Goal: Transaction & Acquisition: Purchase product/service

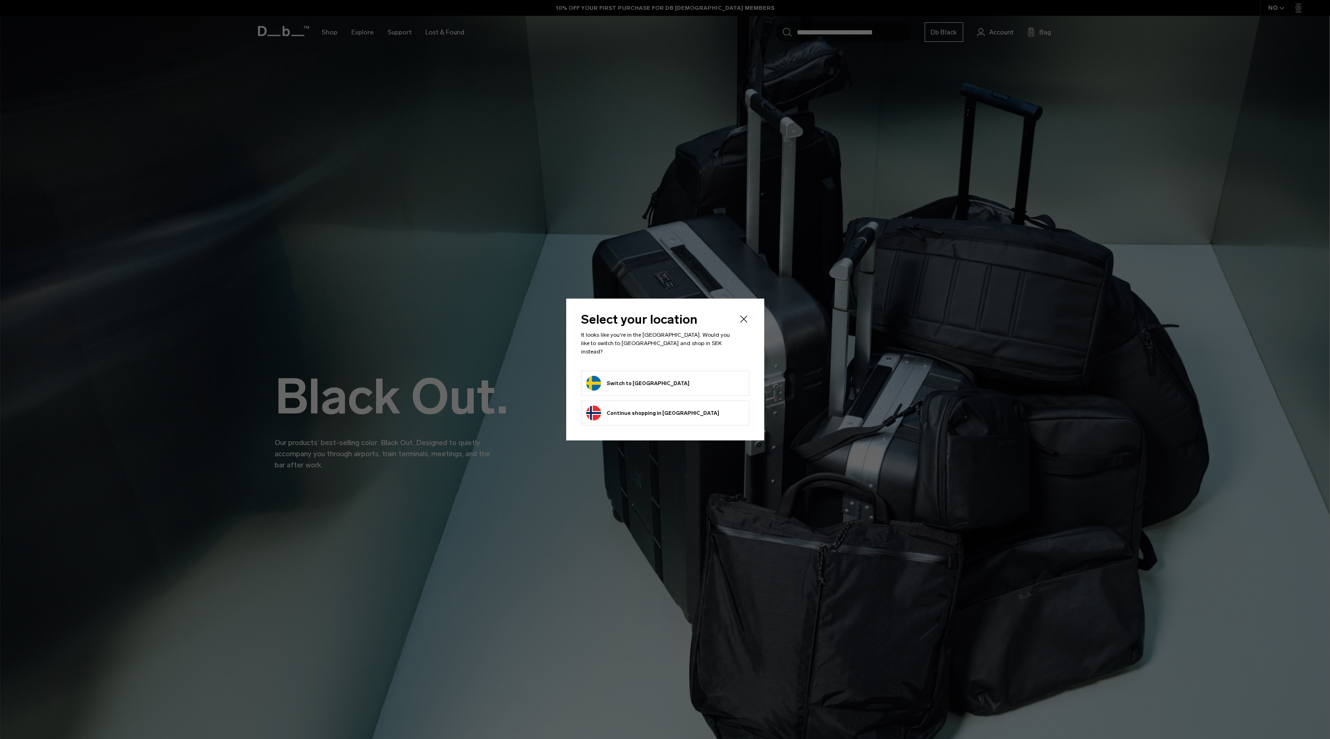
click at [618, 376] on button "Switch to Sweden" at bounding box center [637, 383] width 103 height 15
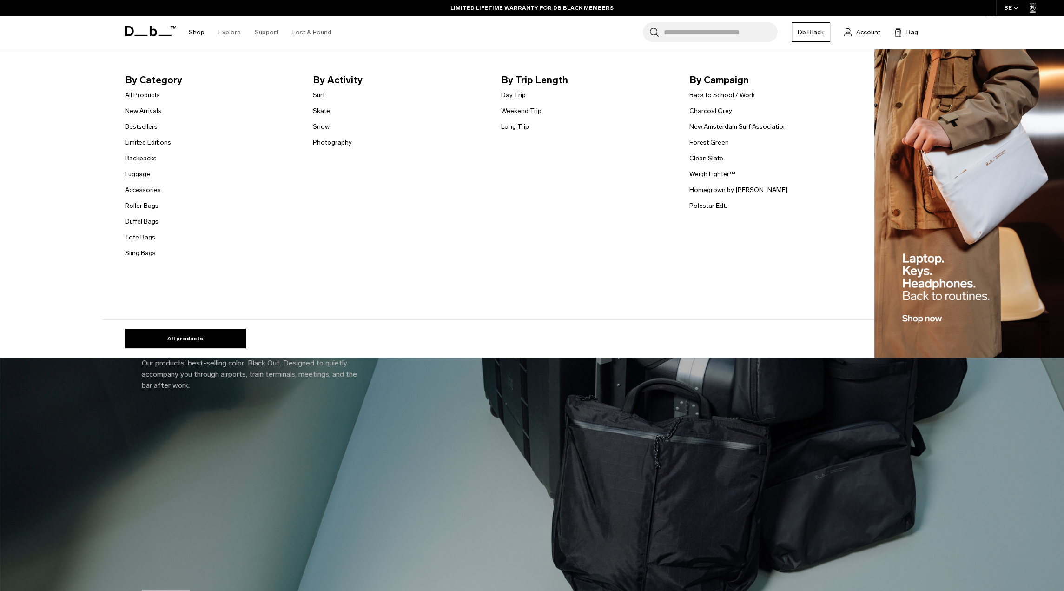
click at [147, 175] on link "Luggage" at bounding box center [137, 174] width 25 height 10
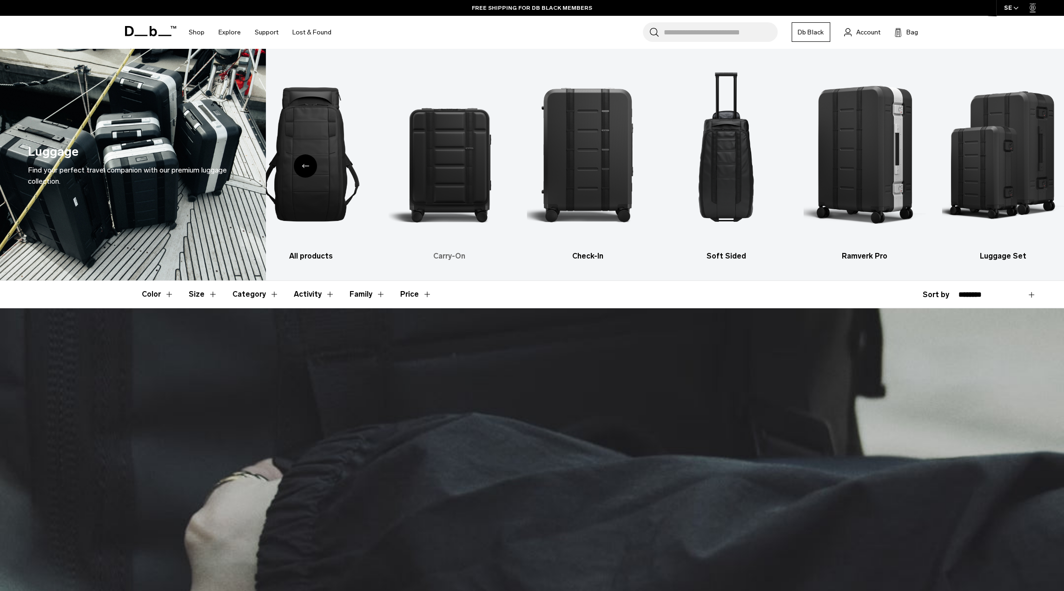
click at [447, 157] on img "2 / 6" at bounding box center [450, 154] width 122 height 183
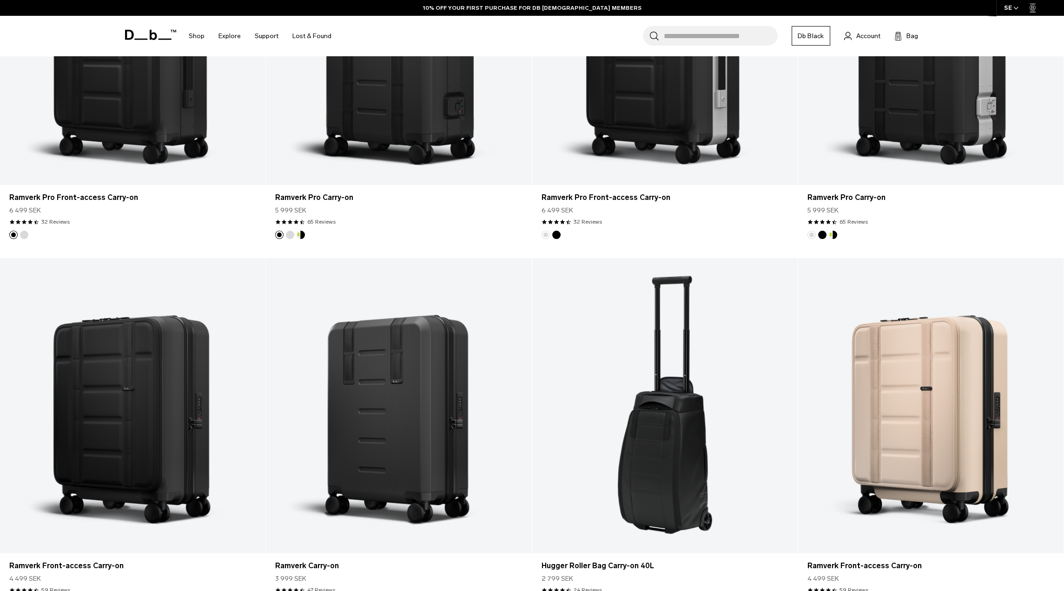
scroll to position [511, 0]
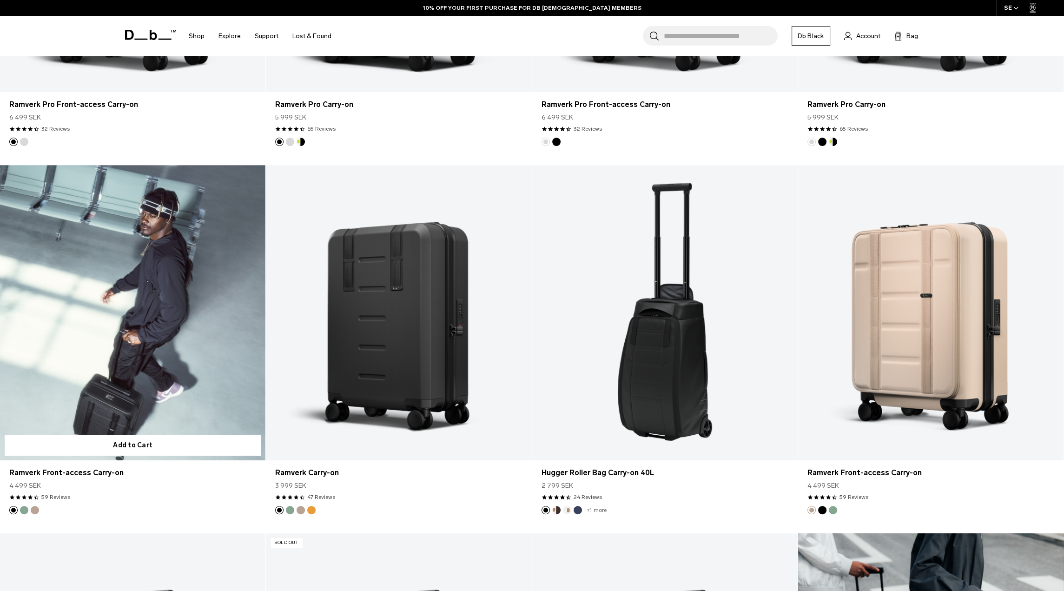
click at [177, 244] on link "Ramverk Front-access Carry-on" at bounding box center [132, 312] width 265 height 295
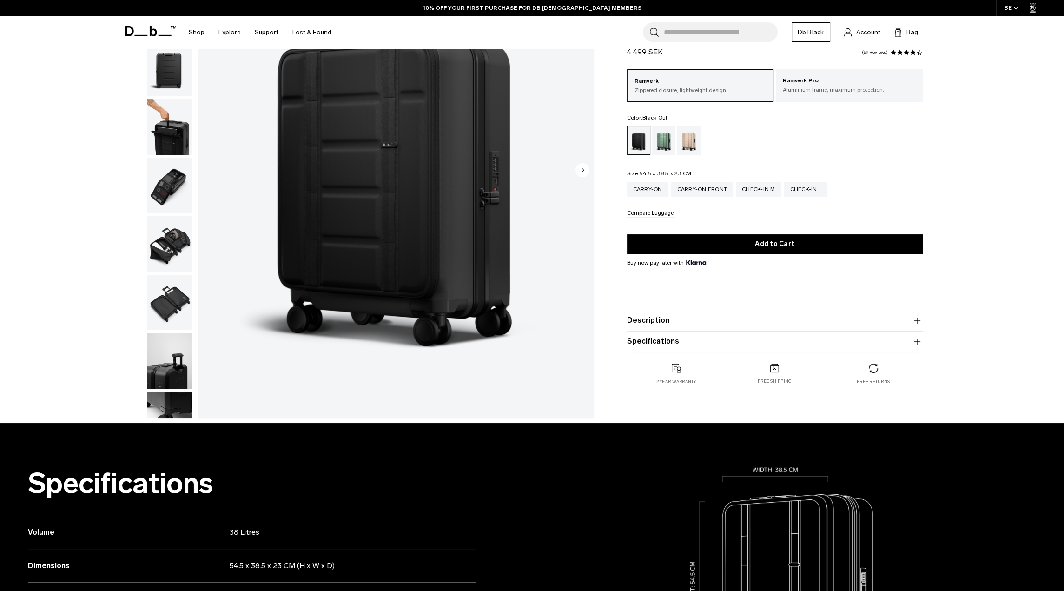
click at [177, 180] on img "button" at bounding box center [169, 186] width 45 height 56
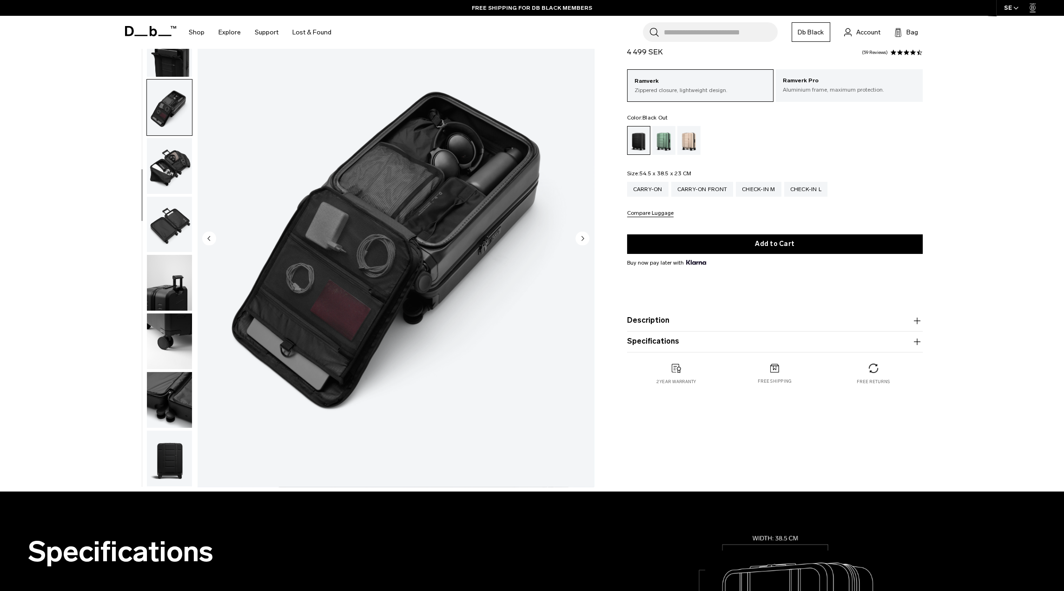
scroll to position [46, 0]
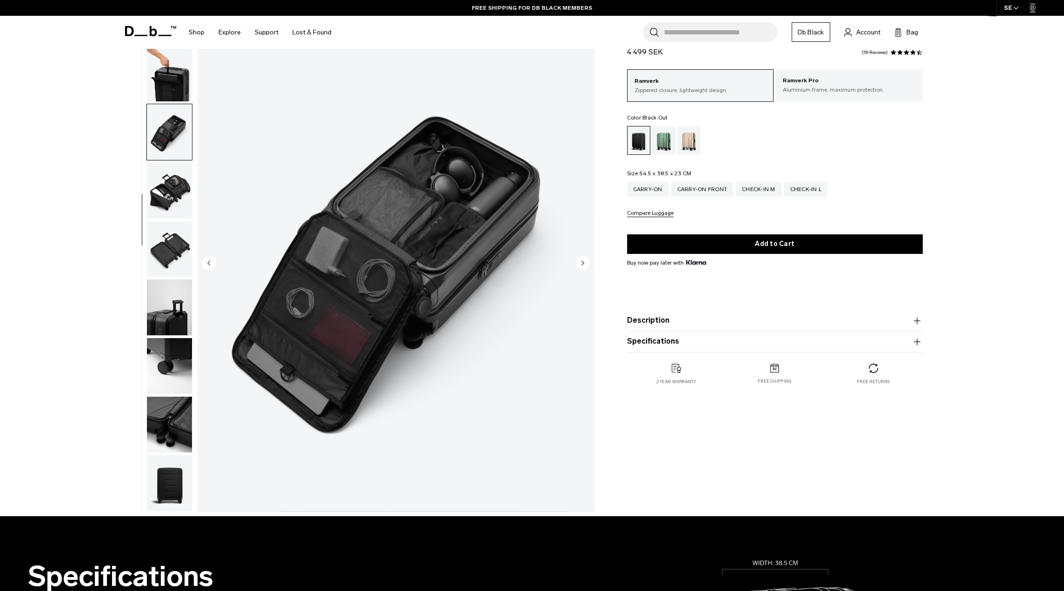
click at [175, 76] on img "button" at bounding box center [169, 74] width 45 height 56
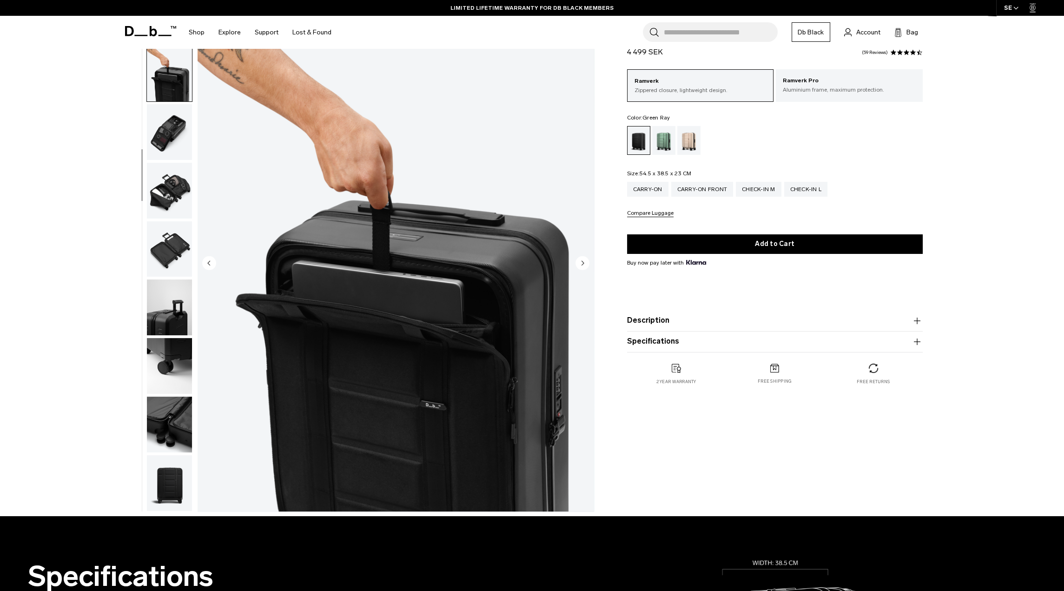
click at [662, 138] on div "Green Ray" at bounding box center [664, 140] width 24 height 29
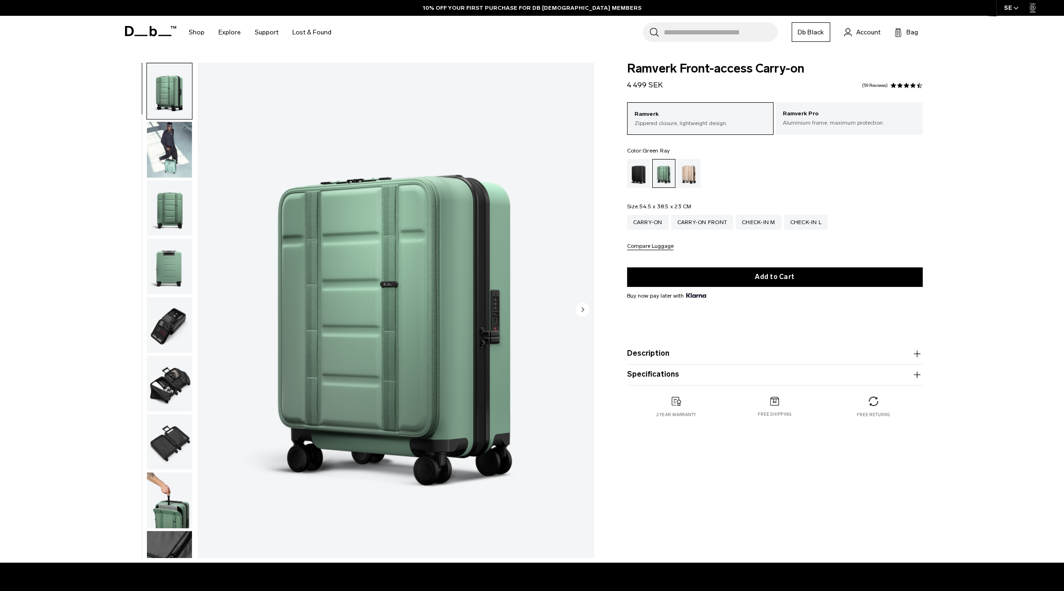
click at [695, 174] on div "Fogbow Beige" at bounding box center [689, 173] width 24 height 29
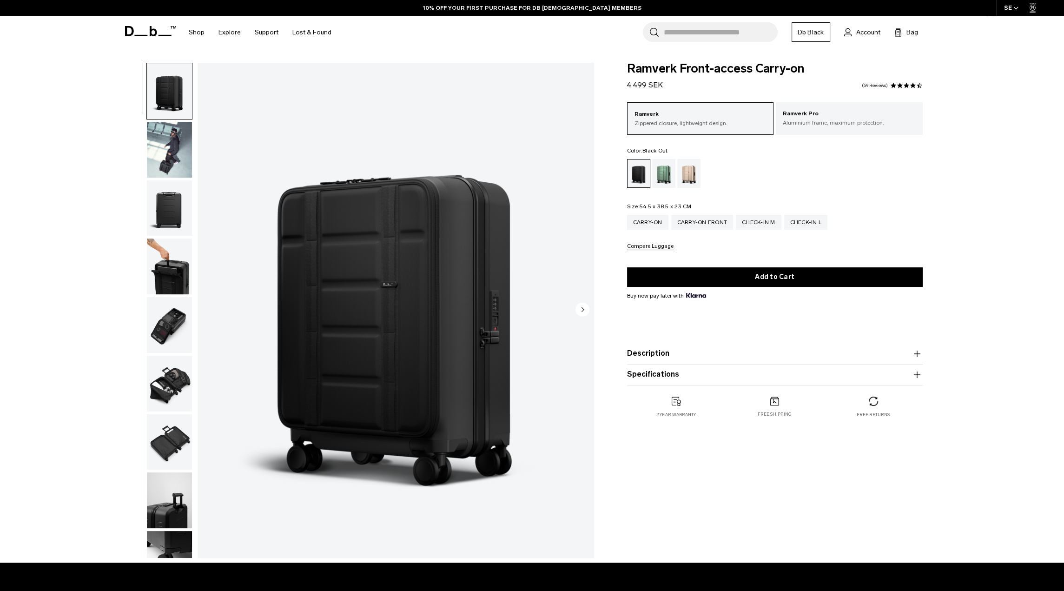
drag, startPoint x: 483, startPoint y: 168, endPoint x: 503, endPoint y: 158, distance: 22.3
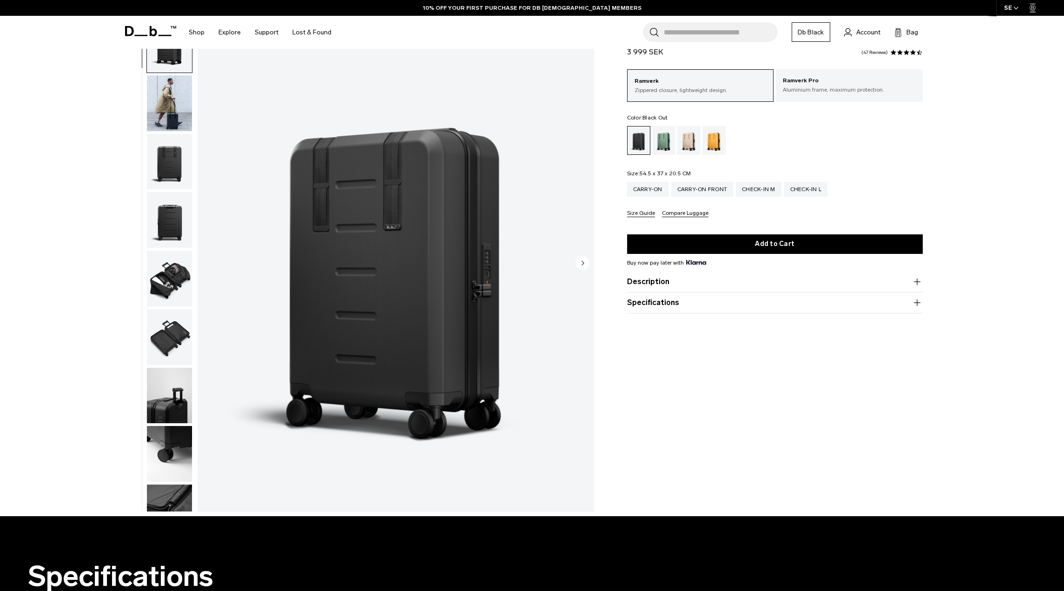
click at [186, 271] on img "button" at bounding box center [169, 279] width 45 height 56
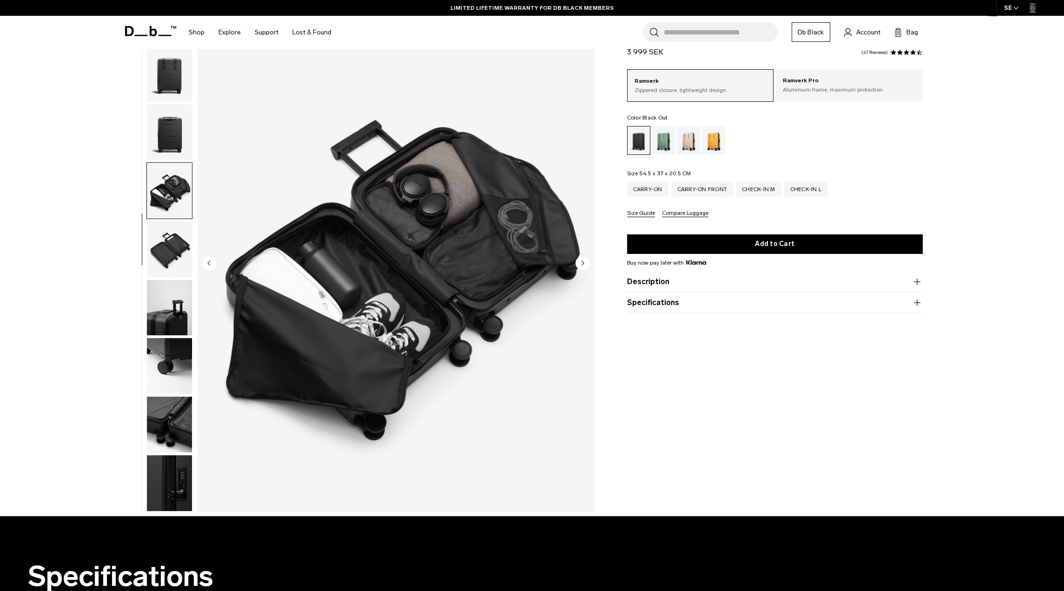
scroll to position [88, 0]
